Goal: Task Accomplishment & Management: Use online tool/utility

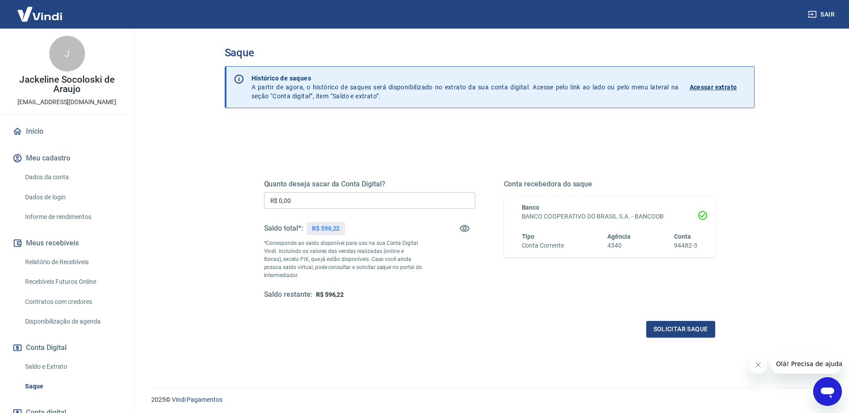
click at [311, 200] on input "R$ 0,00" at bounding box center [369, 200] width 211 height 17
type input "R$ 596,22"
click at [684, 326] on button "Solicitar saque" at bounding box center [680, 329] width 69 height 17
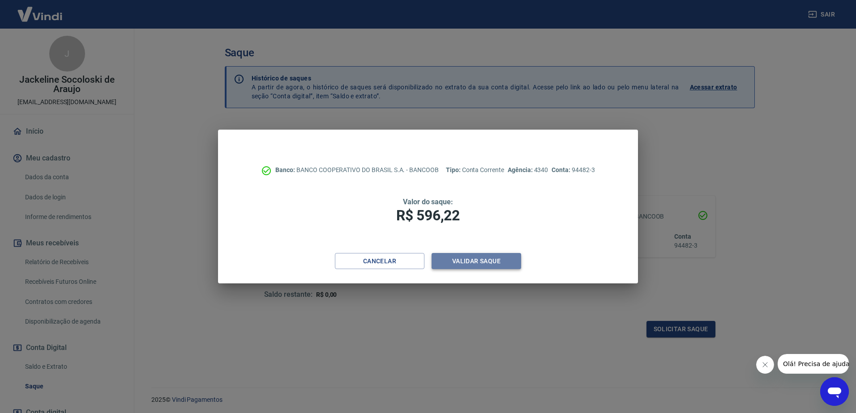
click at [472, 258] on button "Validar saque" at bounding box center [475, 261] width 89 height 17
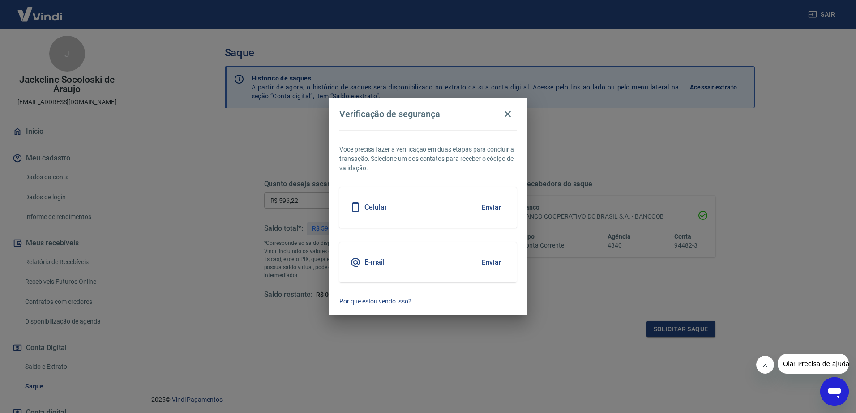
click at [495, 205] on button "Enviar" at bounding box center [491, 207] width 29 height 19
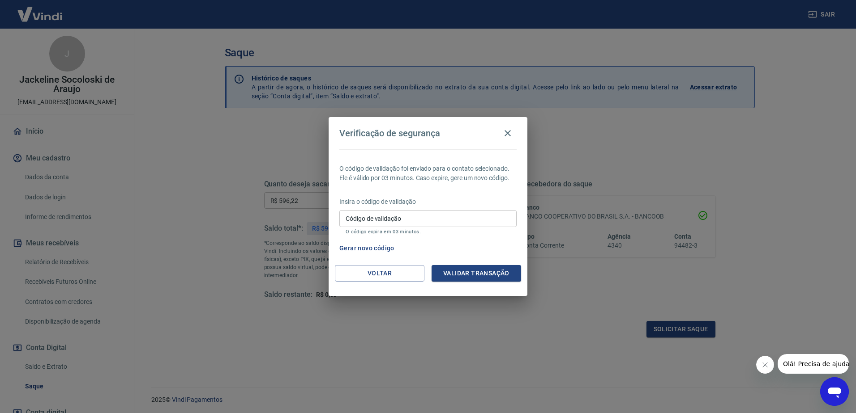
click at [408, 214] on input "Código de validação" at bounding box center [427, 218] width 177 height 17
type input "293029"
click at [469, 270] on button "Validar transação" at bounding box center [475, 273] width 89 height 17
